Goal: Communication & Community: Answer question/provide support

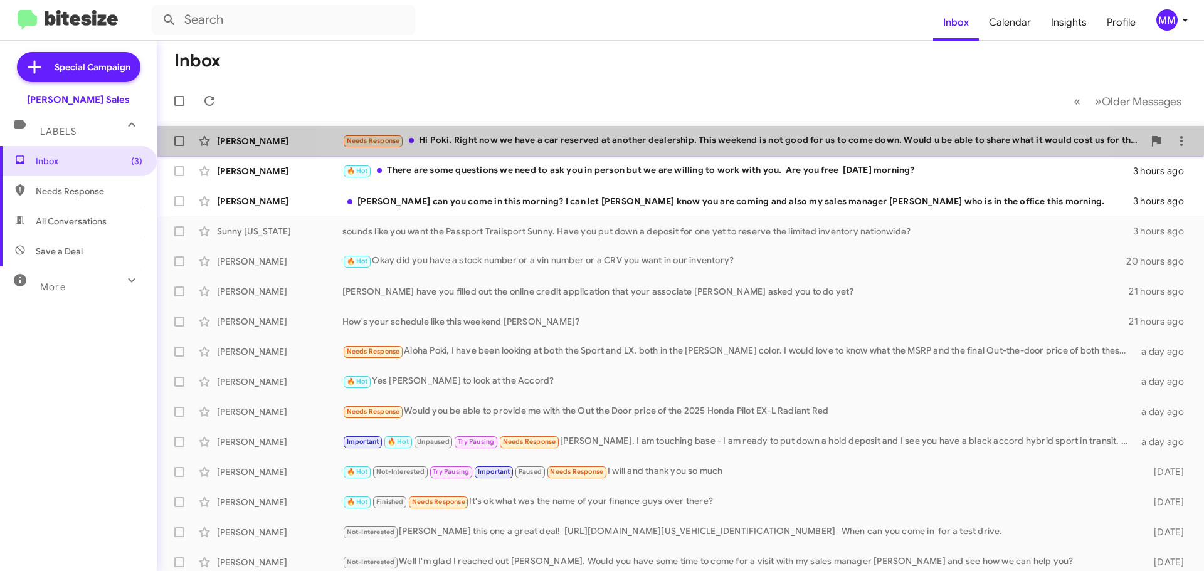
click at [704, 140] on div "Needs Response Hi [PERSON_NAME]. Right now we have a car reserved at another de…" at bounding box center [742, 141] width 801 height 14
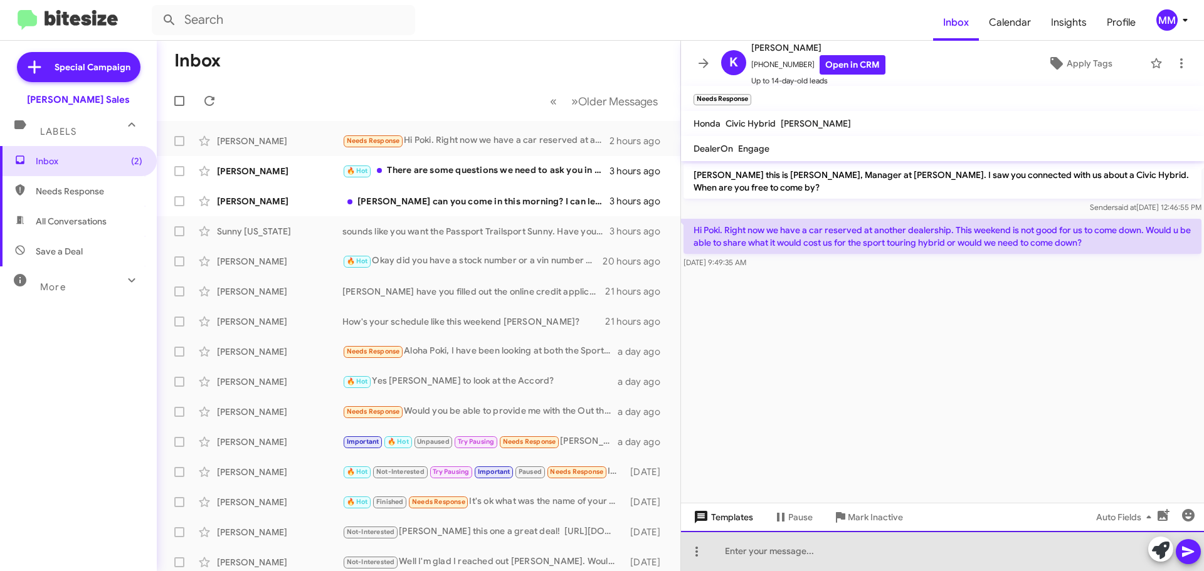
drag, startPoint x: 754, startPoint y: 553, endPoint x: 759, endPoint y: 525, distance: 28.6
click at [754, 550] on div at bounding box center [942, 551] width 523 height 40
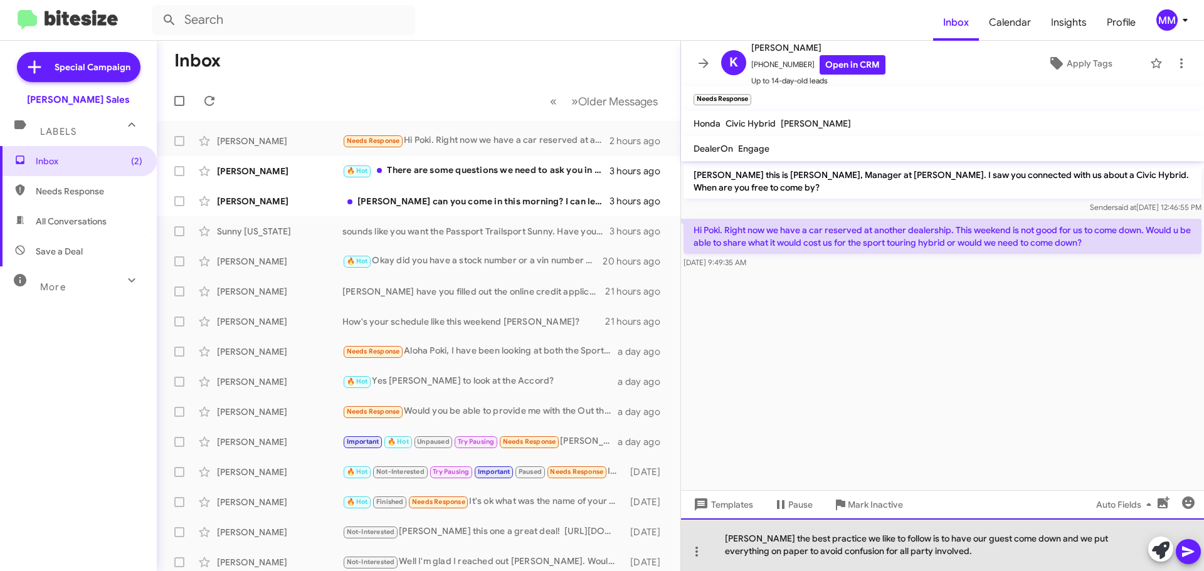
click at [848, 552] on div "[PERSON_NAME] the best practice we like to follow is to have our guest come dow…" at bounding box center [942, 544] width 523 height 53
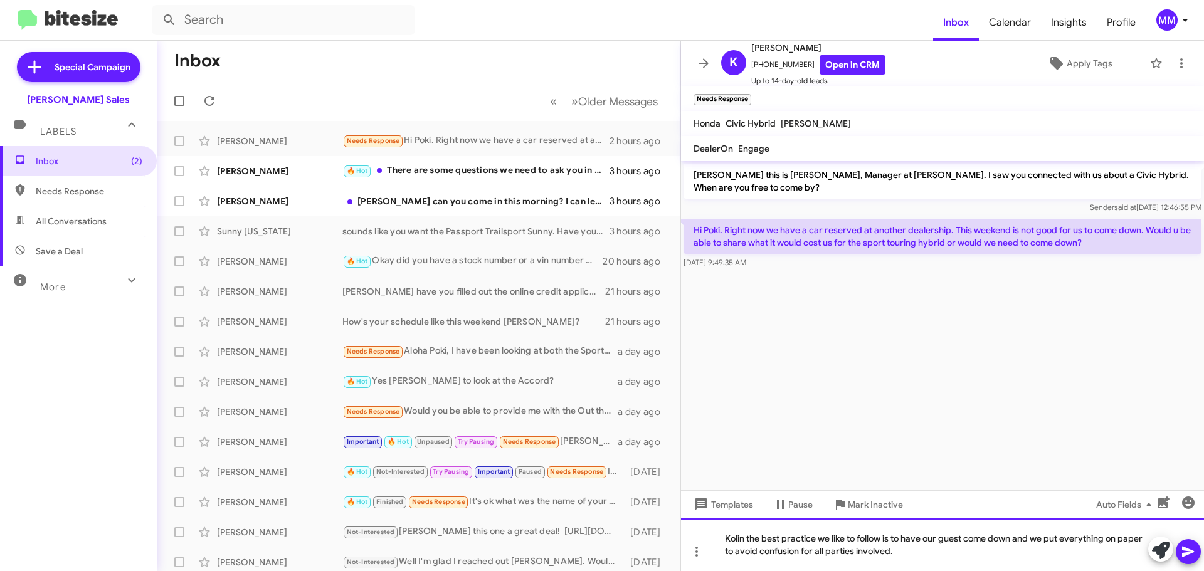
click at [920, 552] on div "Kolin the best practice we like to follow is to have our guest come down and we…" at bounding box center [942, 544] width 523 height 53
click at [1190, 554] on icon at bounding box center [1187, 551] width 15 height 15
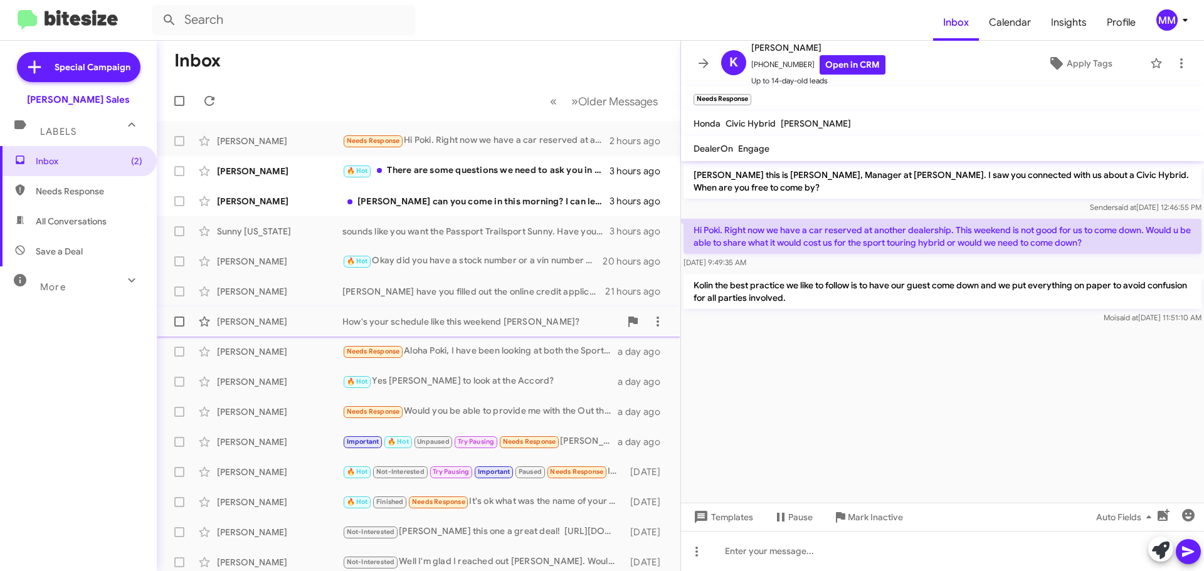
click at [265, 325] on div "[PERSON_NAME]" at bounding box center [279, 321] width 125 height 13
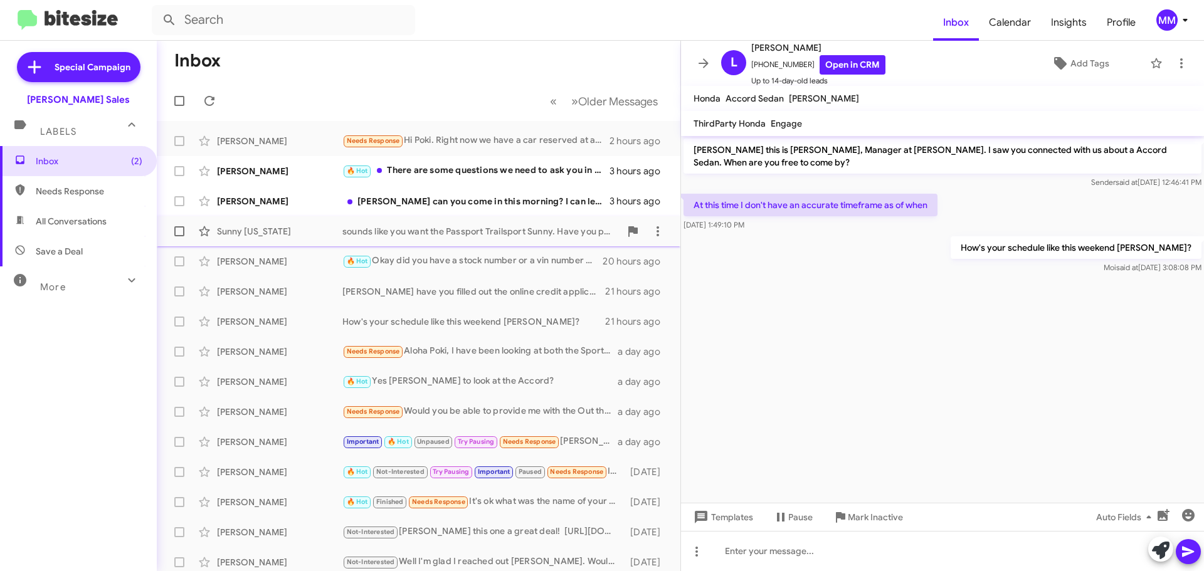
click at [255, 234] on div "Sunny [US_STATE]" at bounding box center [279, 231] width 125 height 13
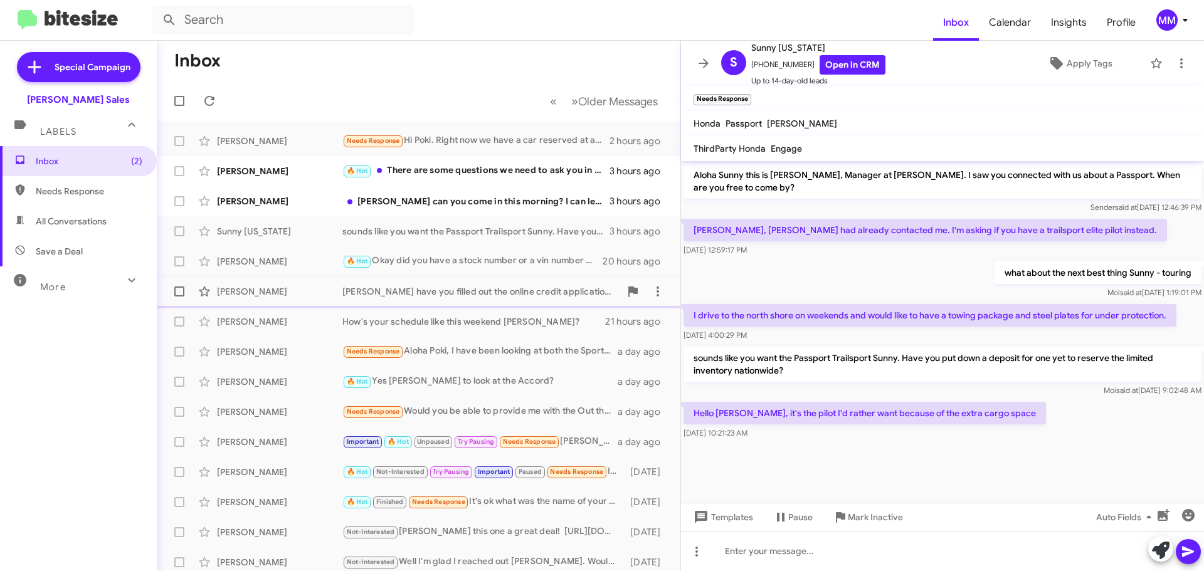
click at [258, 286] on div "[PERSON_NAME]" at bounding box center [279, 291] width 125 height 13
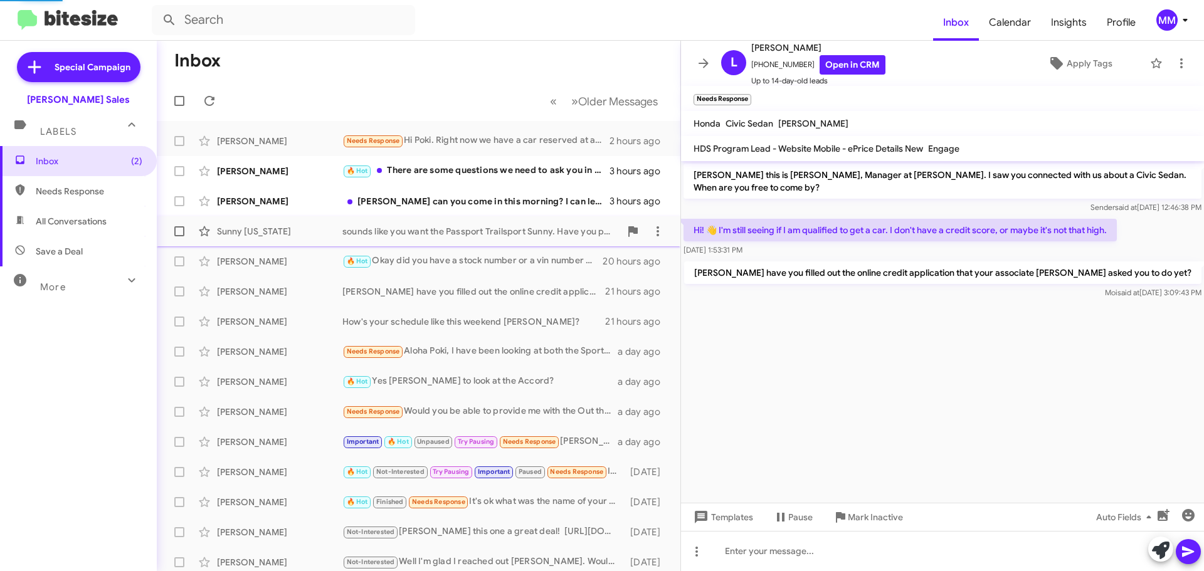
drag, startPoint x: 258, startPoint y: 268, endPoint x: 268, endPoint y: 238, distance: 31.7
click at [260, 264] on div "[PERSON_NAME] 🔥 Hot Okay did you have a stock number or a vin number or a CRV y…" at bounding box center [418, 261] width 503 height 25
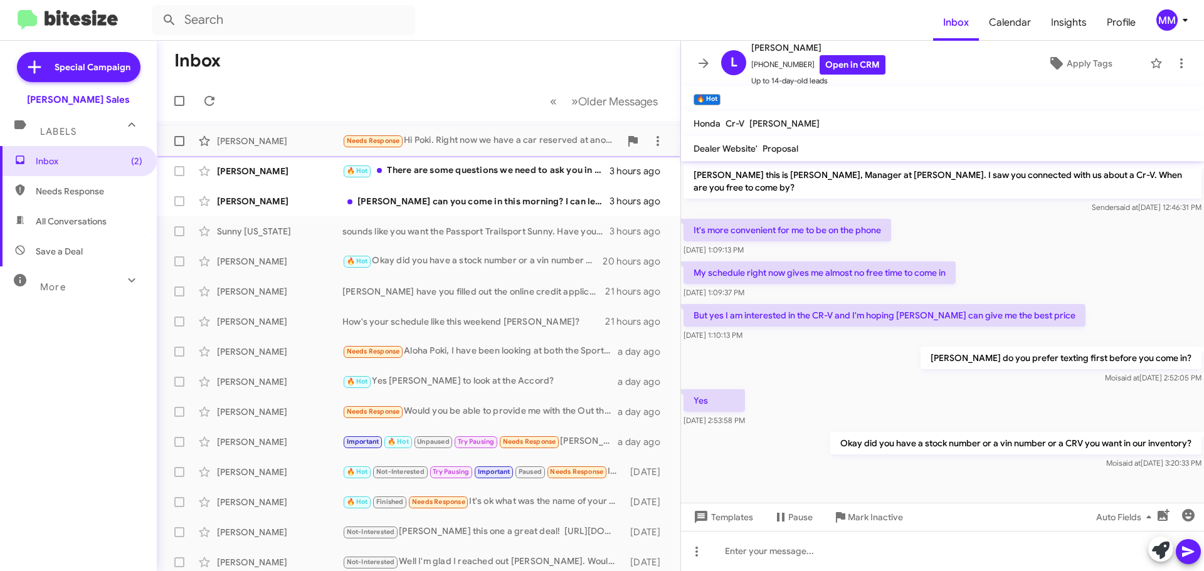
click at [275, 139] on div "[PERSON_NAME]" at bounding box center [279, 141] width 125 height 13
